Goal: Task Accomplishment & Management: Use online tool/utility

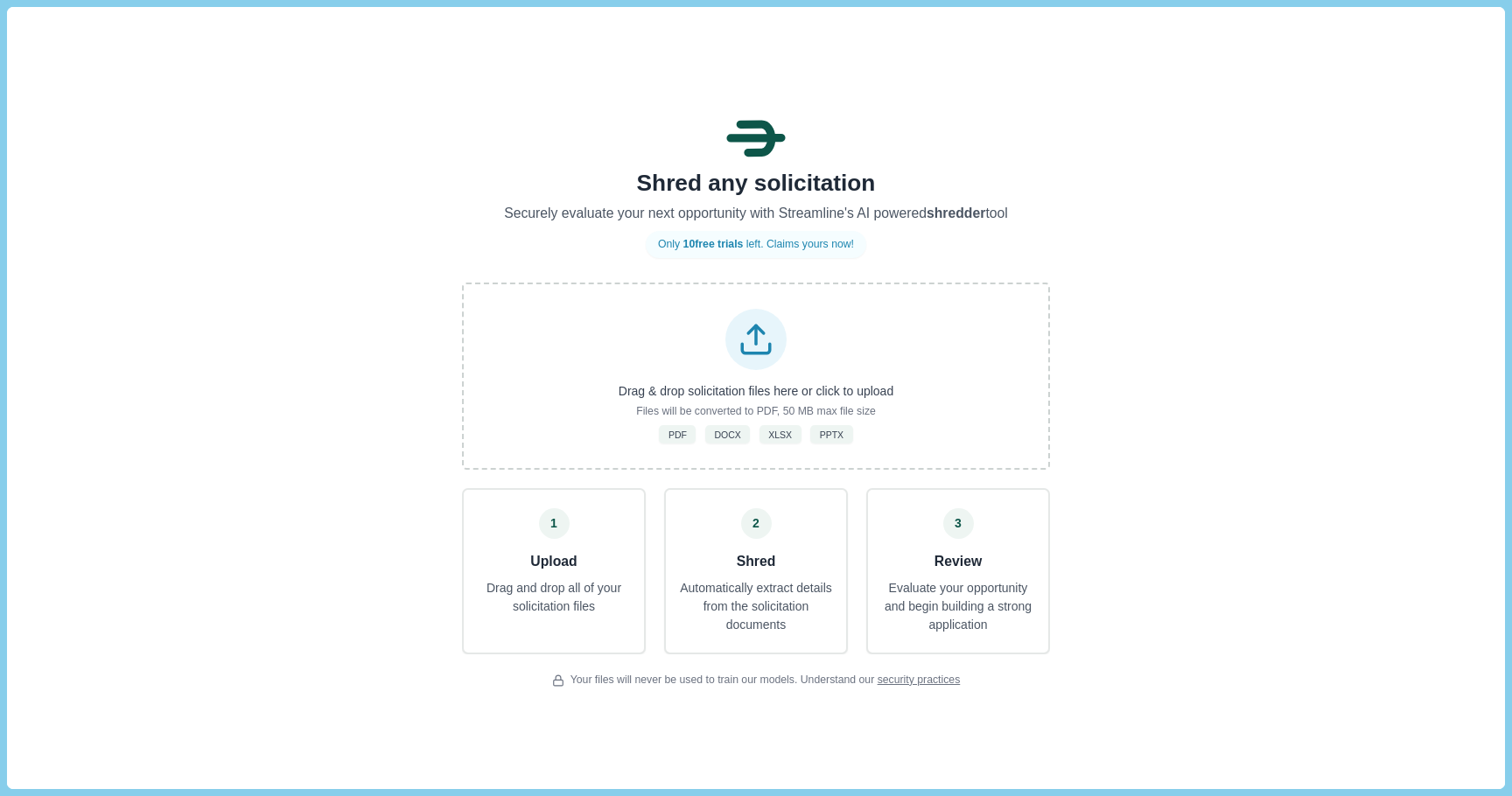
click at [981, 591] on p "Evaluate your opportunity and begin building a strong application" at bounding box center [959, 606] width 156 height 55
click at [1058, 525] on div "Shred any solicitation Securely evaluate your next opportunity with Streamline'…" at bounding box center [756, 398] width 1497 height 781
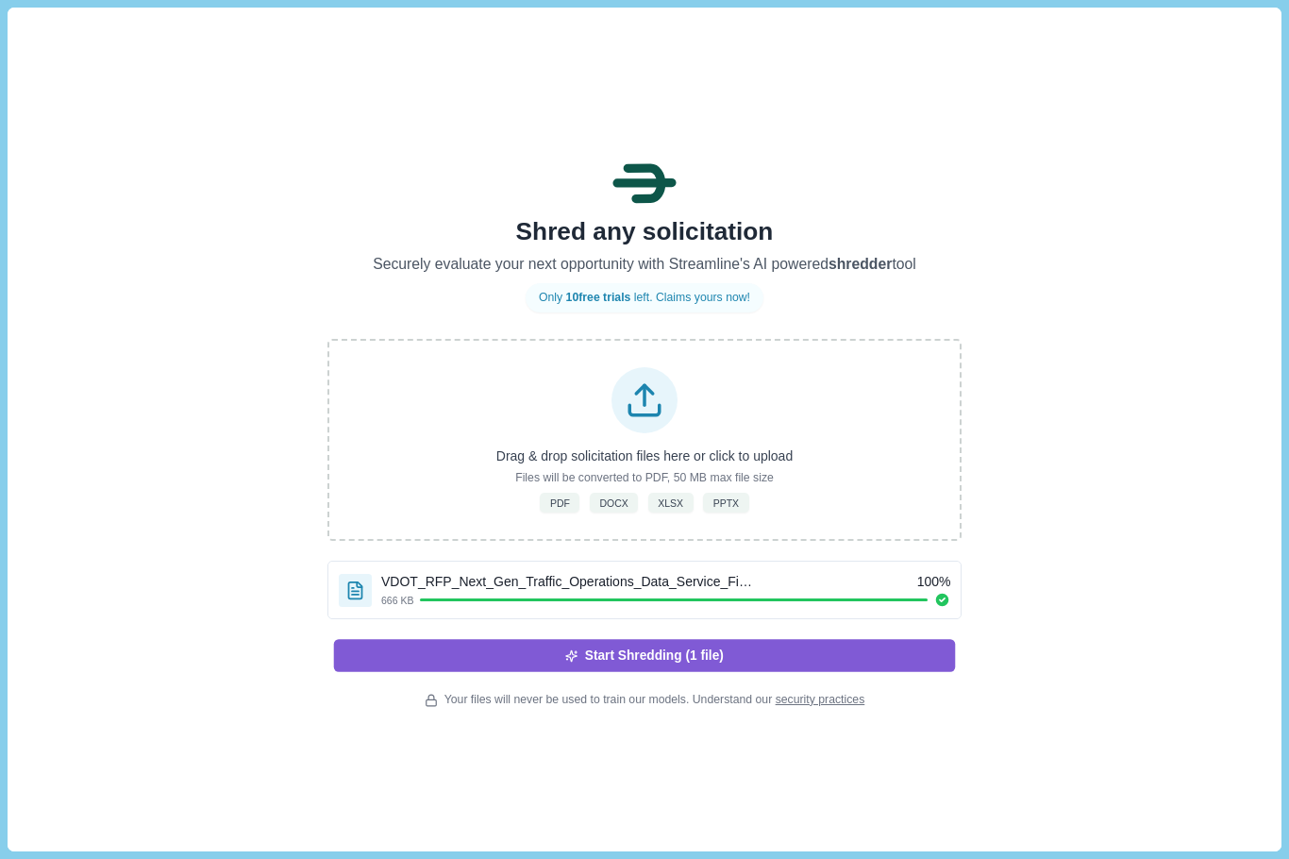
click at [600, 658] on button "Start Shredding (1 file)" at bounding box center [645, 655] width 622 height 32
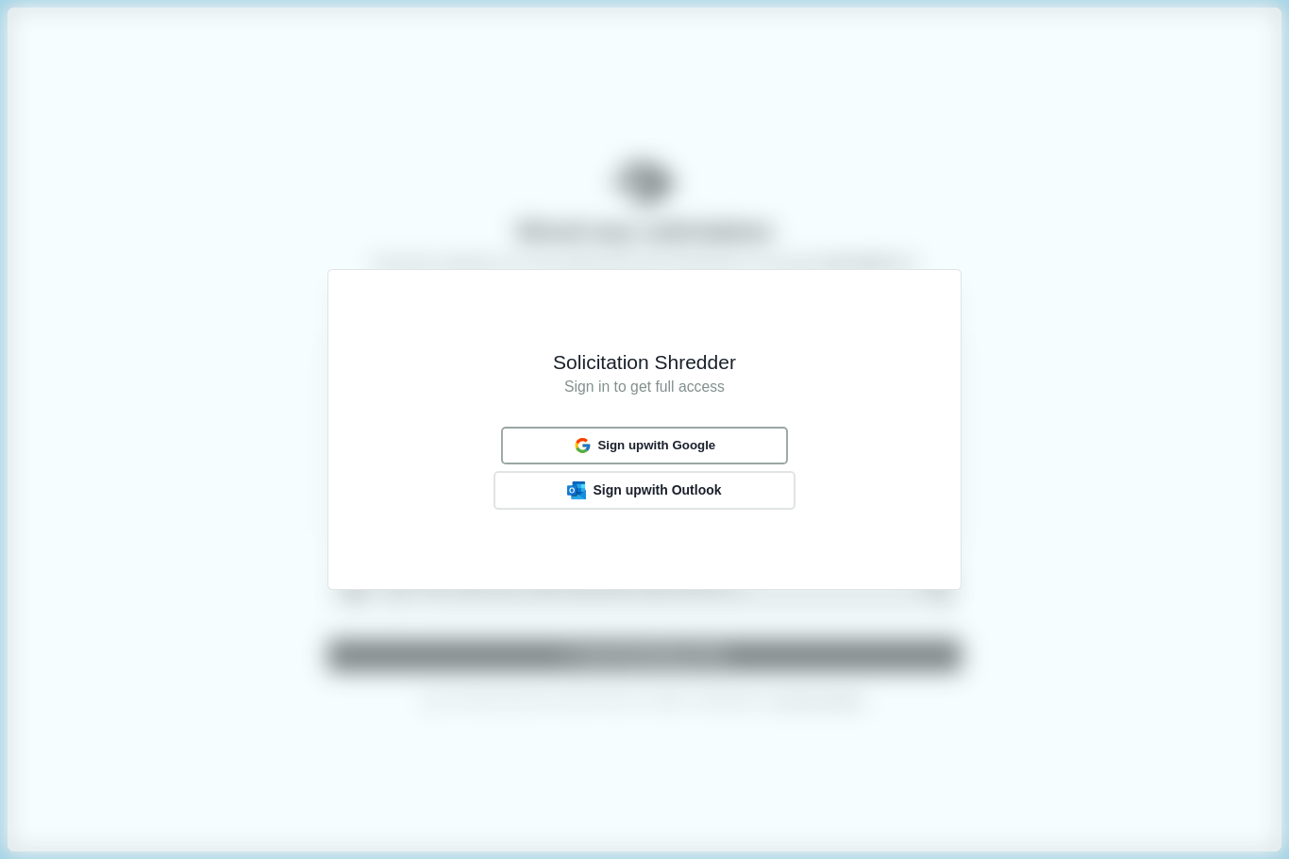
click at [648, 444] on span "Sign up with Google" at bounding box center [656, 445] width 118 height 15
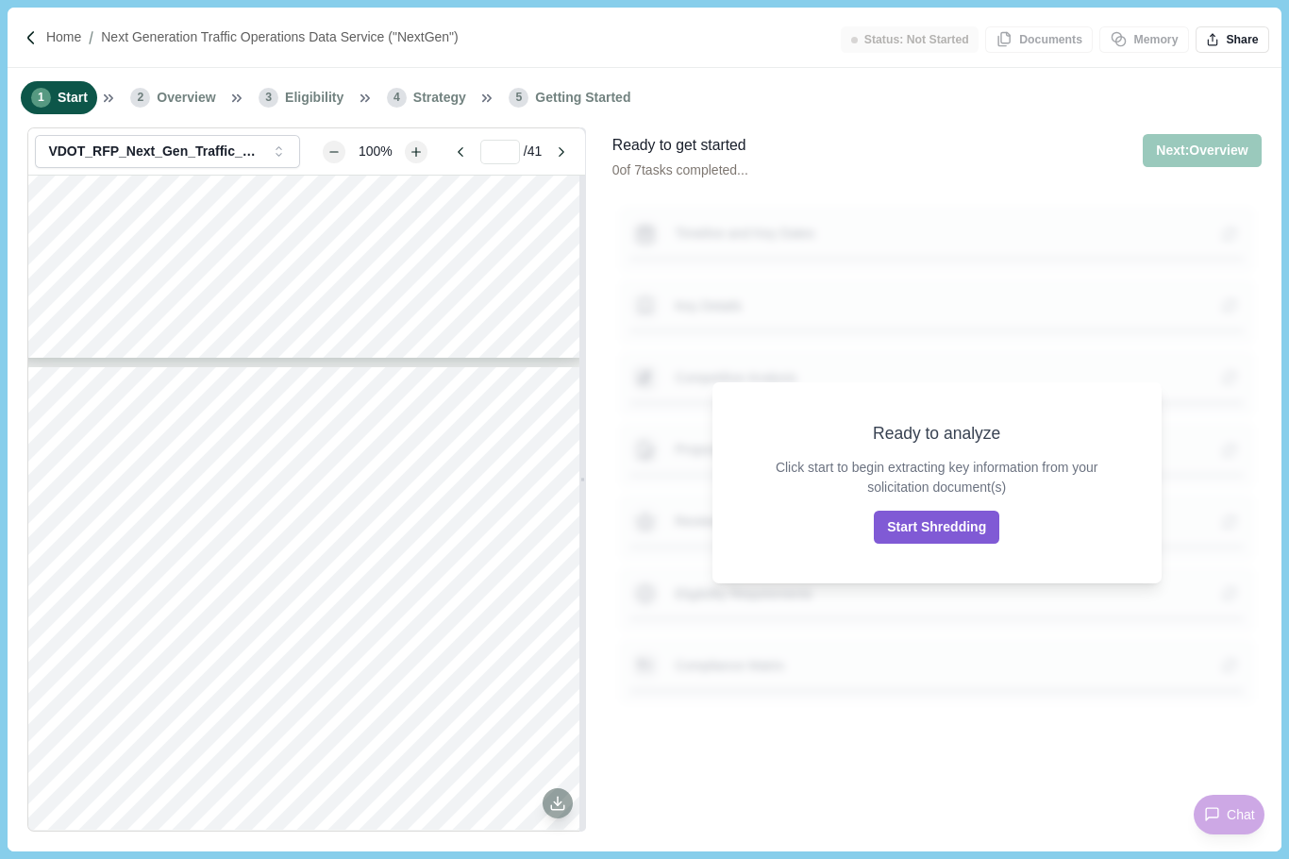
scroll to position [1807, 0]
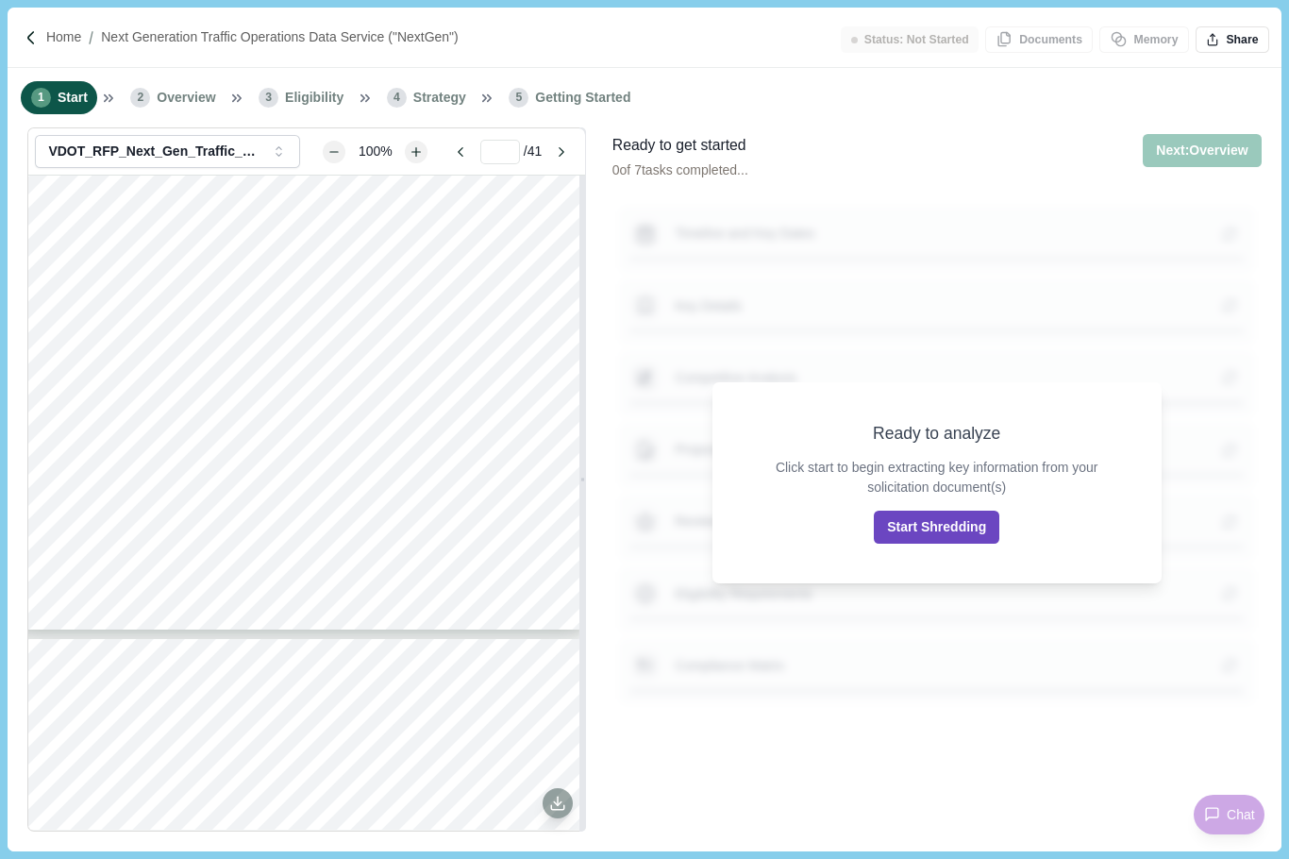
click at [956, 540] on button "Start Shredding" at bounding box center [937, 527] width 126 height 33
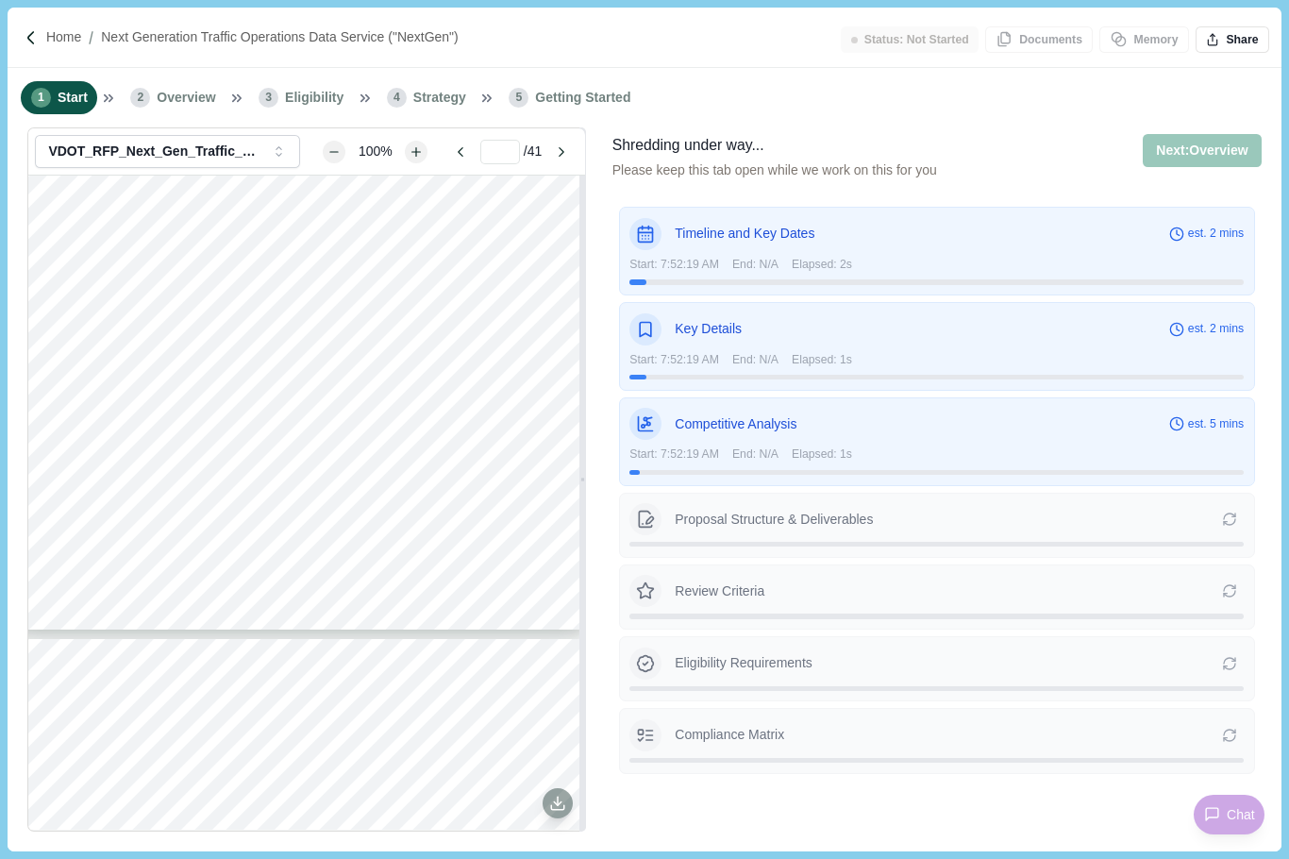
type input "*"
click at [445, 380] on span "TOC" at bounding box center [448, 381] width 23 height 10
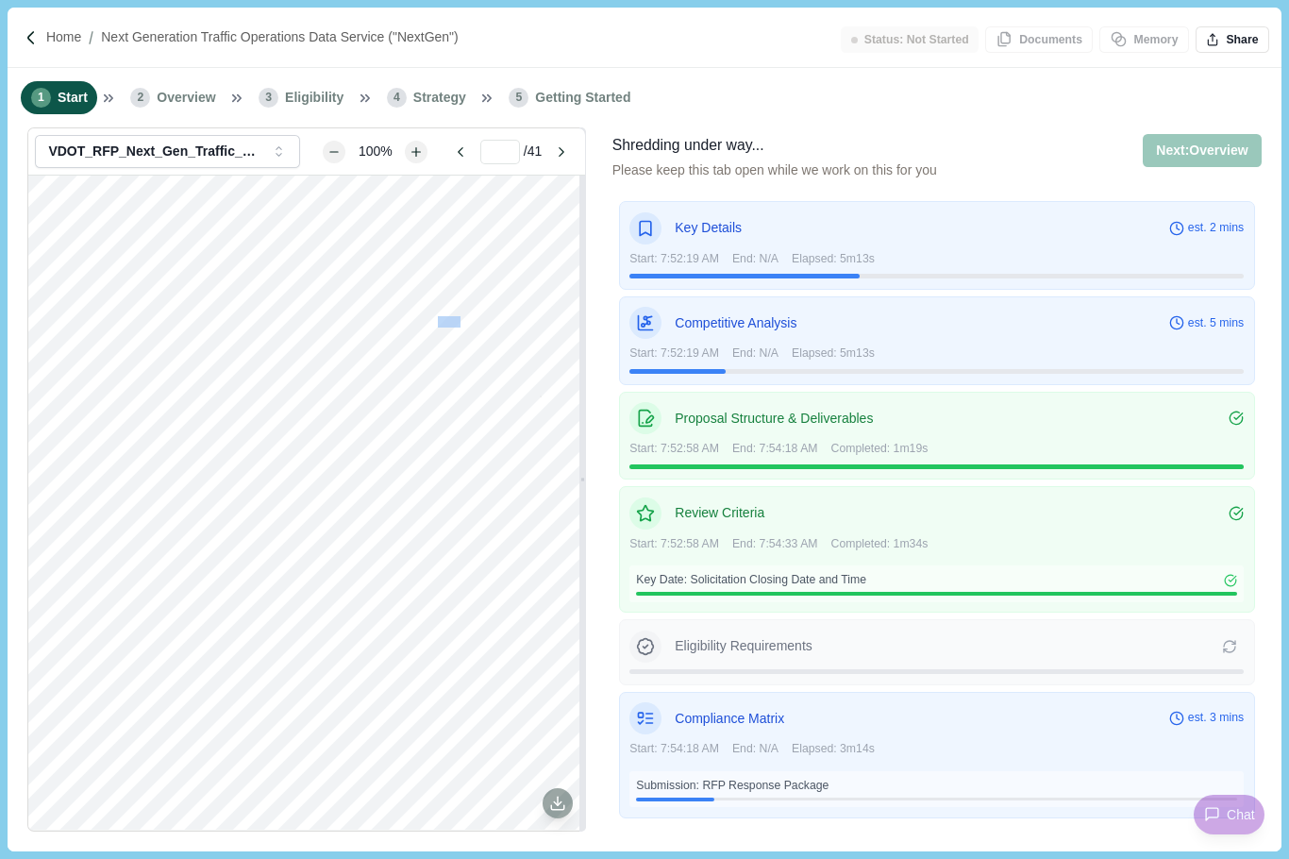
scroll to position [2346, 0]
